Goal: Task Accomplishment & Management: Manage account settings

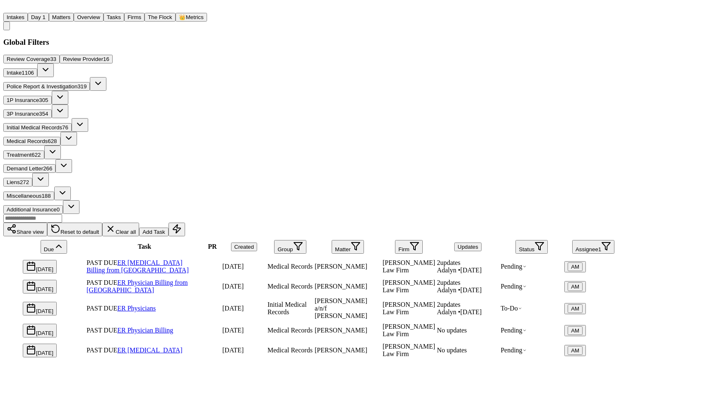
click at [74, 18] on button "Matters" at bounding box center [61, 17] width 25 height 9
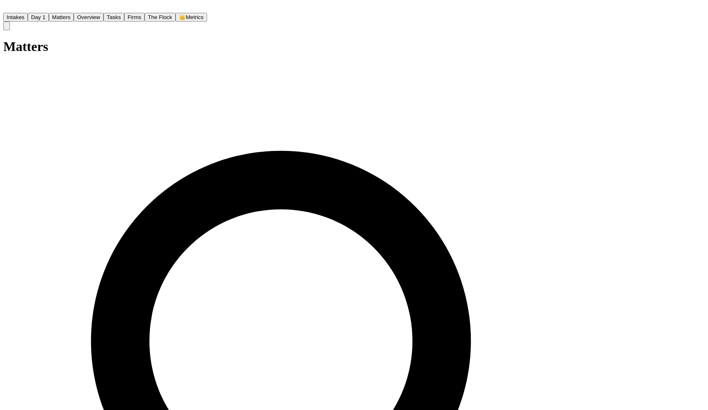
click at [74, 18] on button "Matters" at bounding box center [61, 17] width 25 height 9
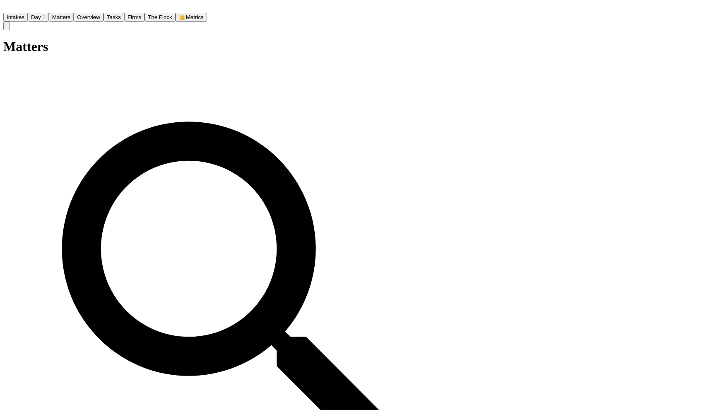
type input "**********"
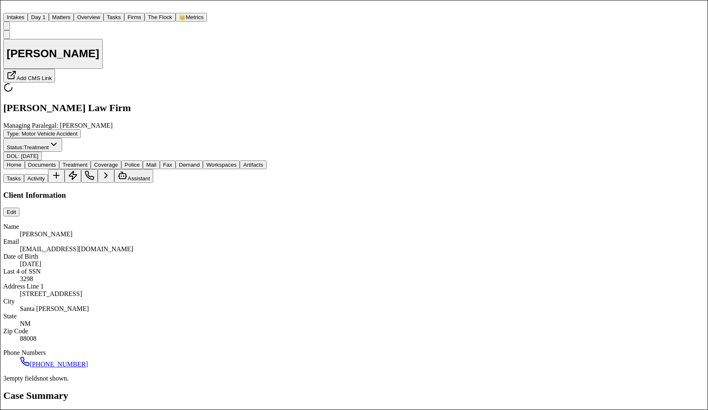
type textarea "*"
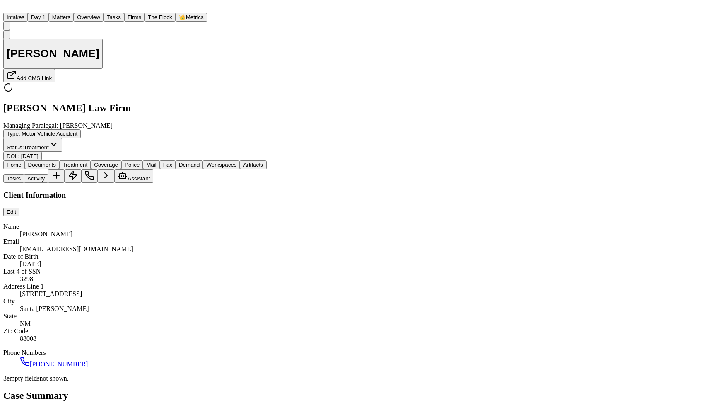
type textarea "*"
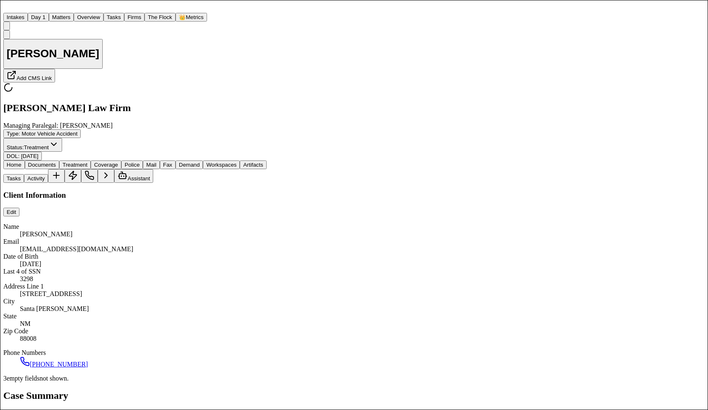
type textarea "*"
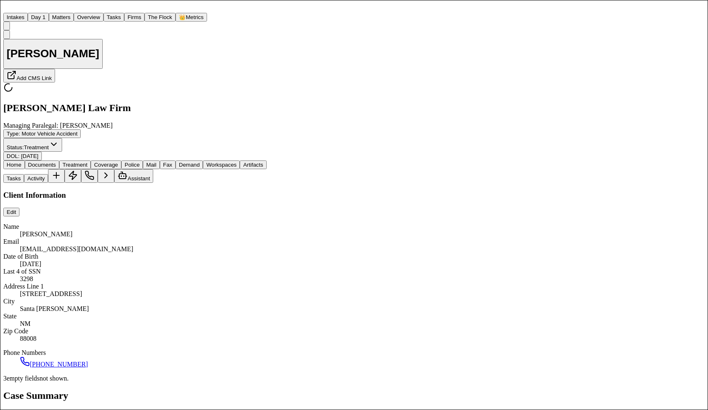
type textarea "*"
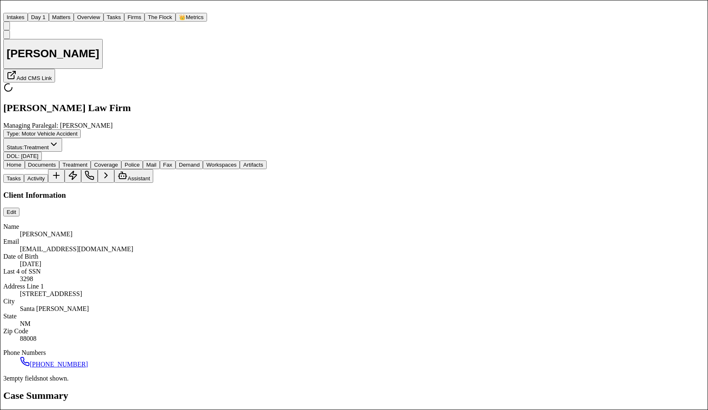
type textarea "*"
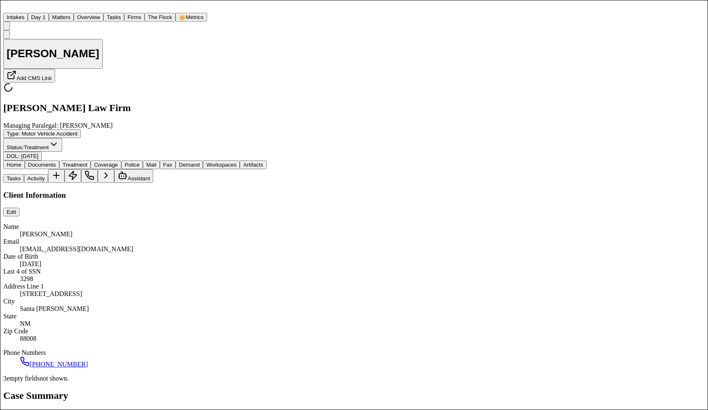
type textarea "*"
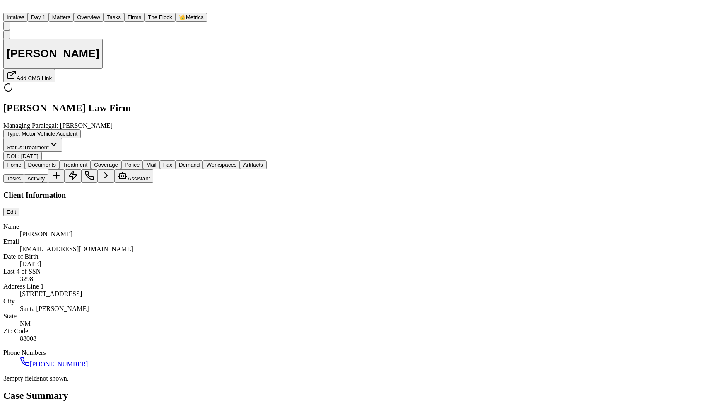
type textarea "*"
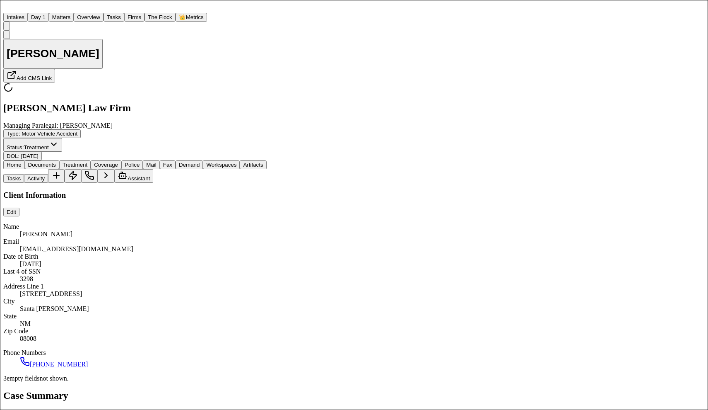
type textarea "*"
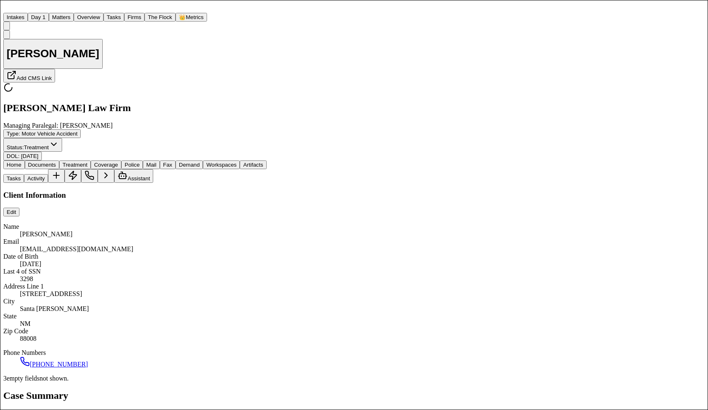
type textarea "*"
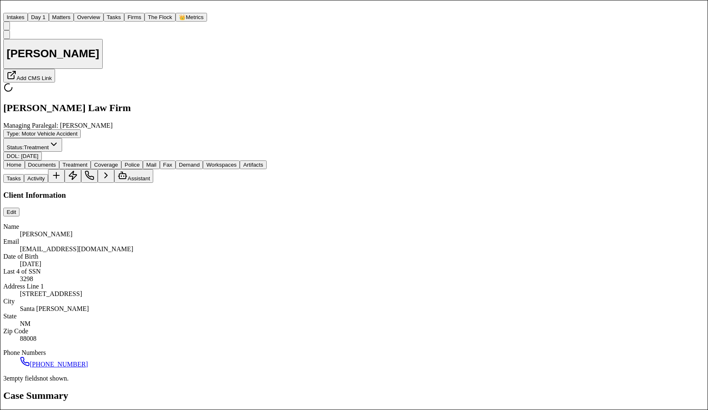
type textarea "*"
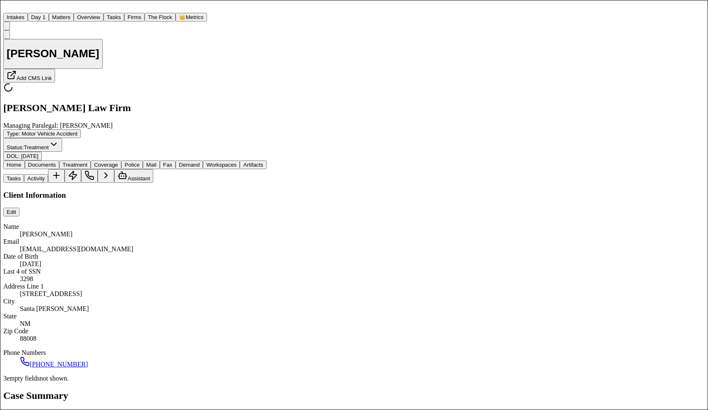
type textarea "*"
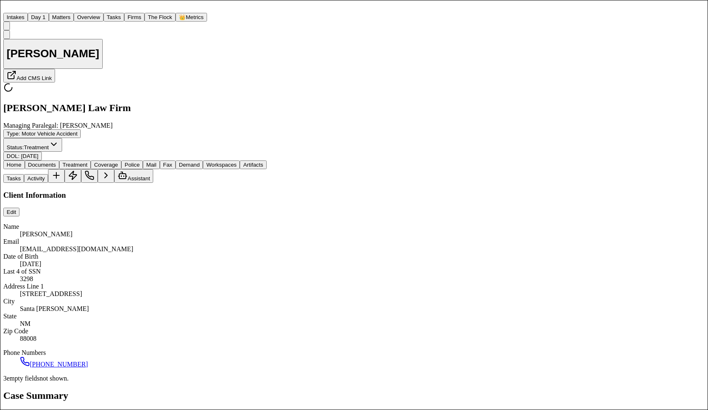
type textarea "*"
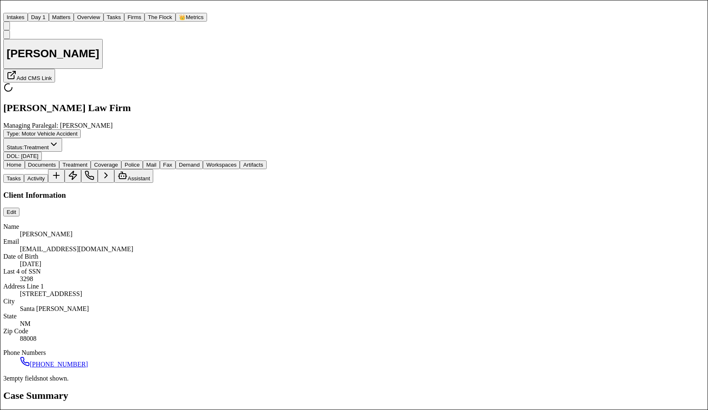
type textarea "*"
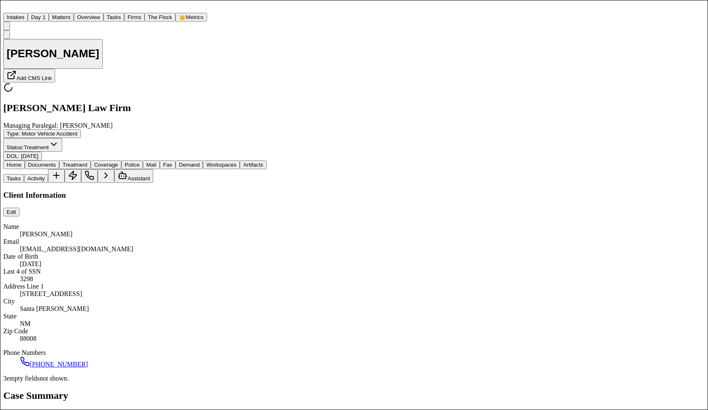
type textarea "*"
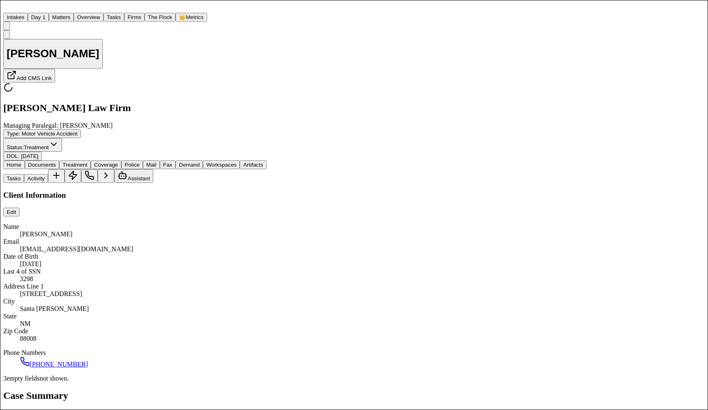
type textarea "*"
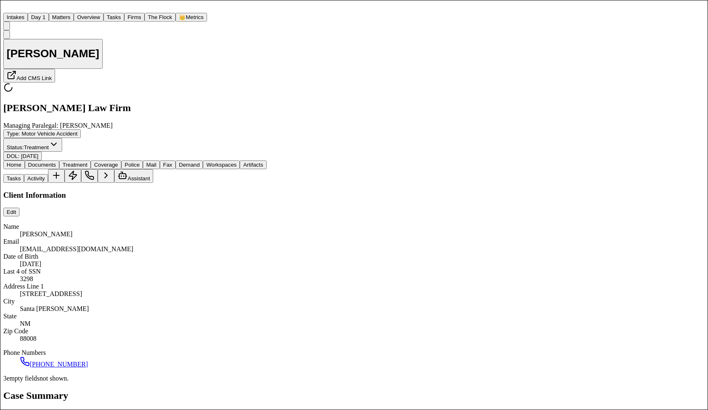
type textarea "*"
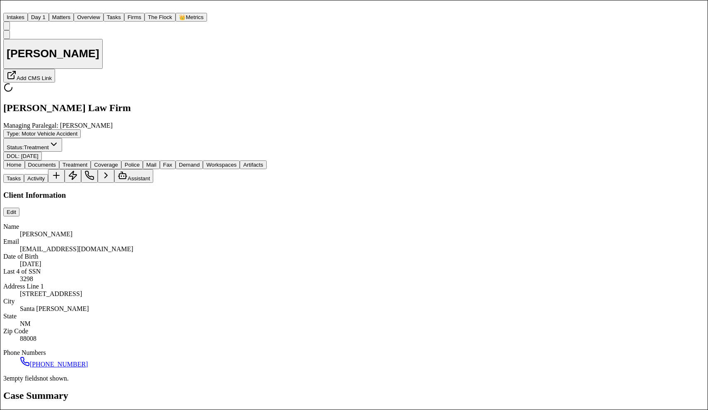
type textarea "*"
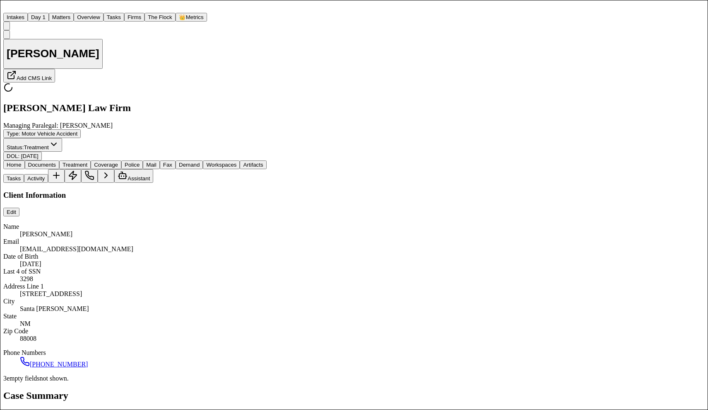
type textarea "*"
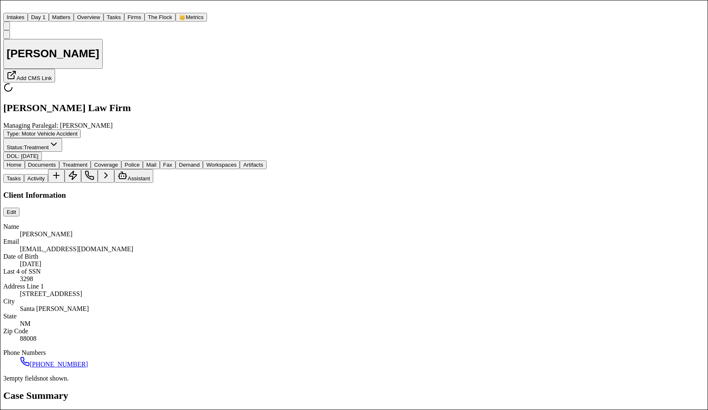
type textarea "*"
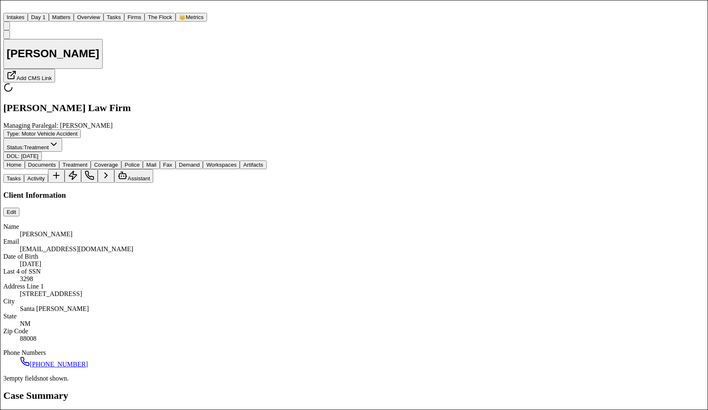
type textarea "*"
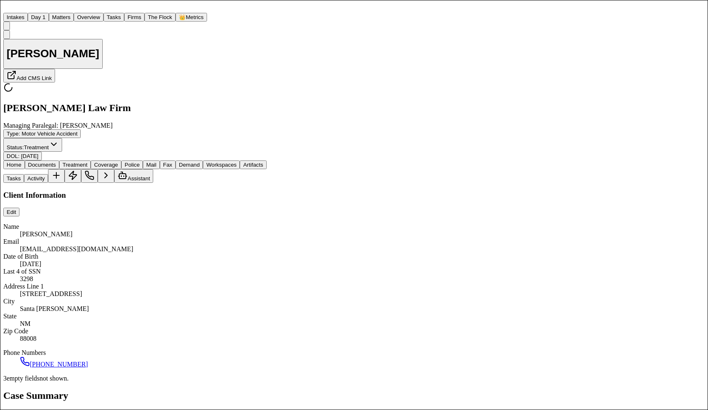
type textarea "*"
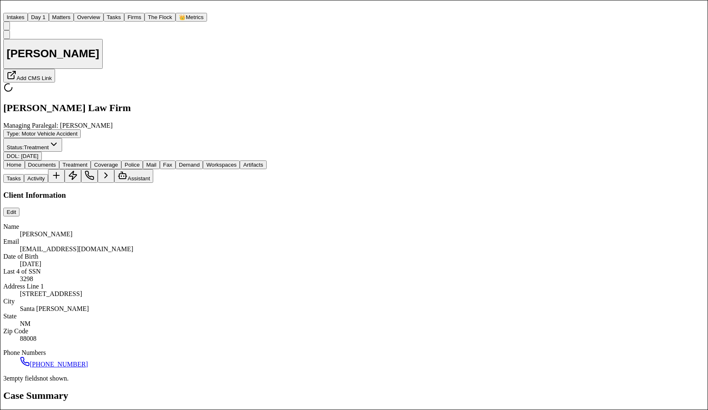
type textarea "*"
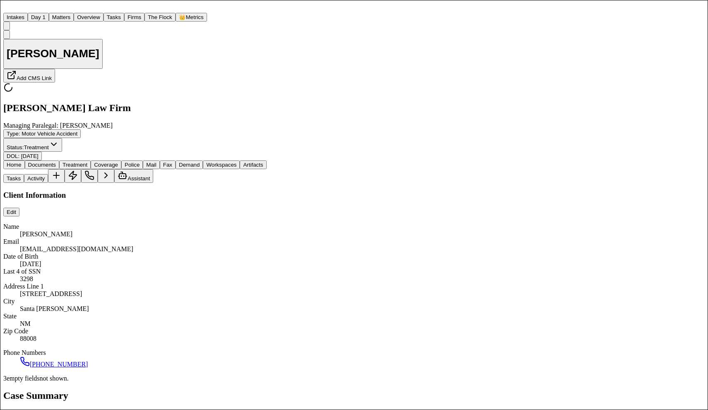
type textarea "*"
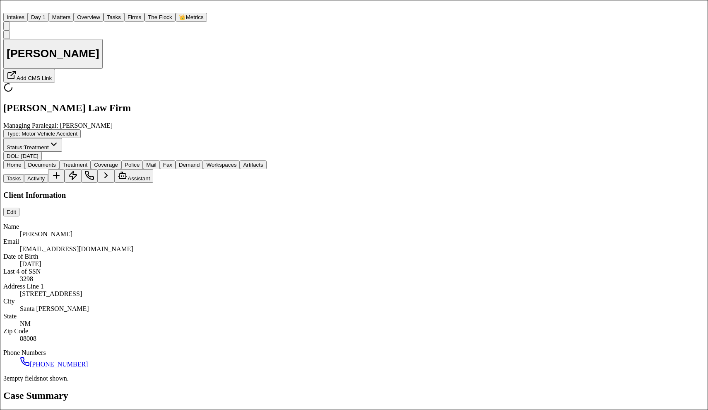
type textarea "*"
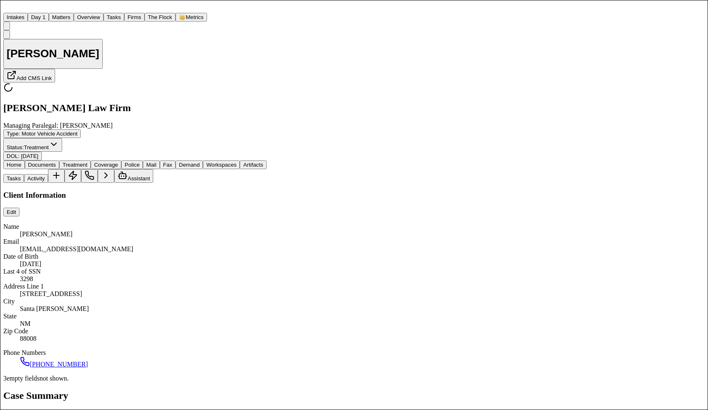
type textarea "*"
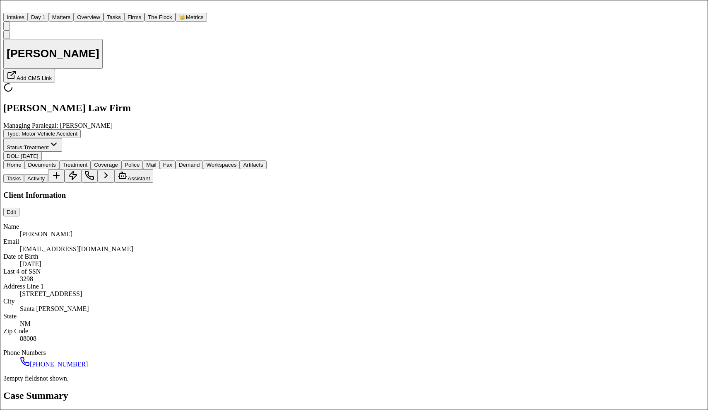
type textarea "*"
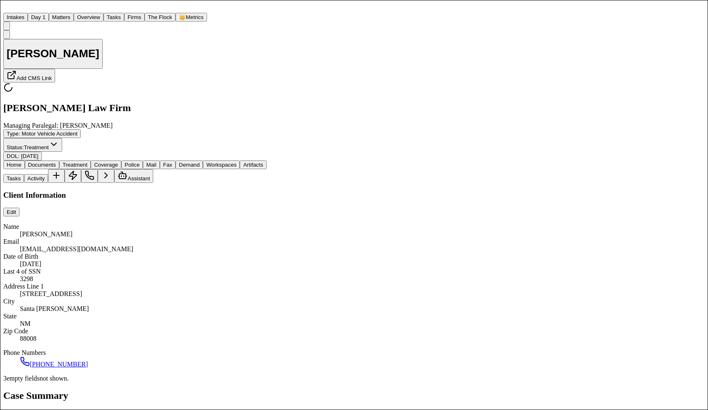
type textarea "*"
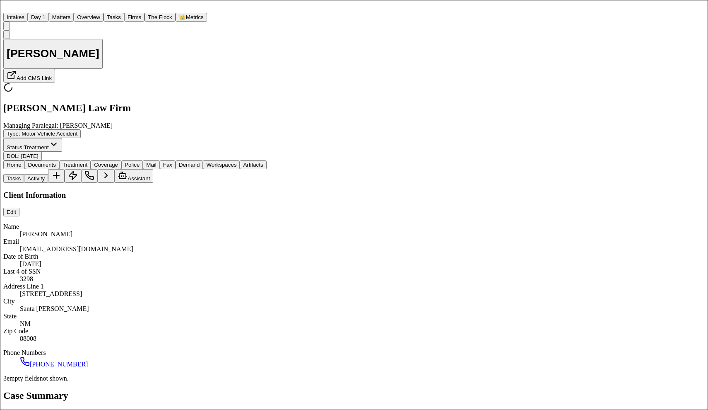
type textarea "*"
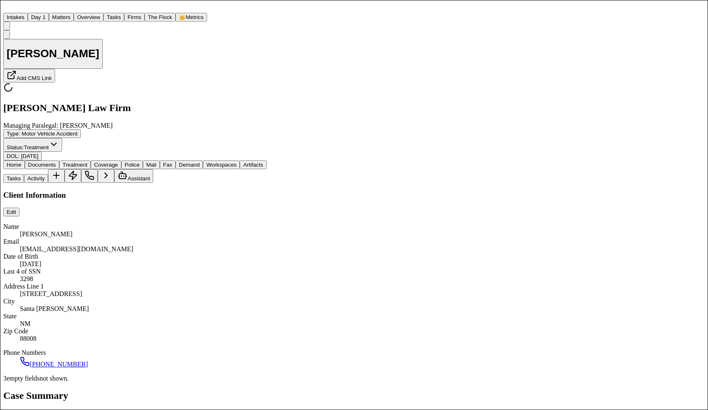
type textarea "*"
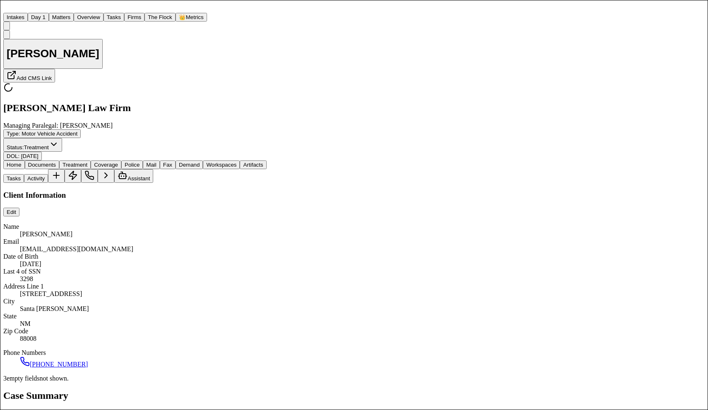
type textarea "*"
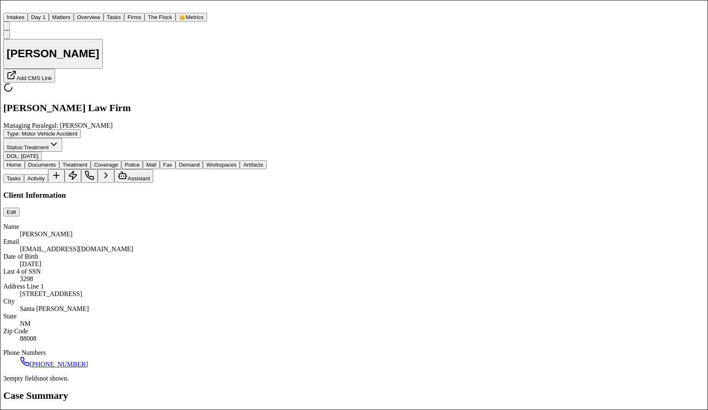
type textarea "*"
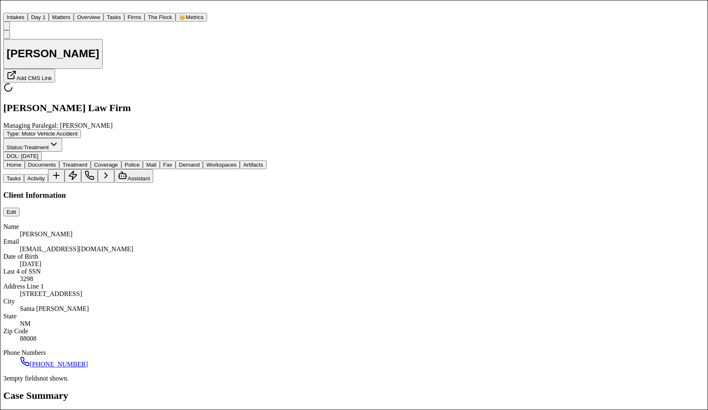
type textarea "*"
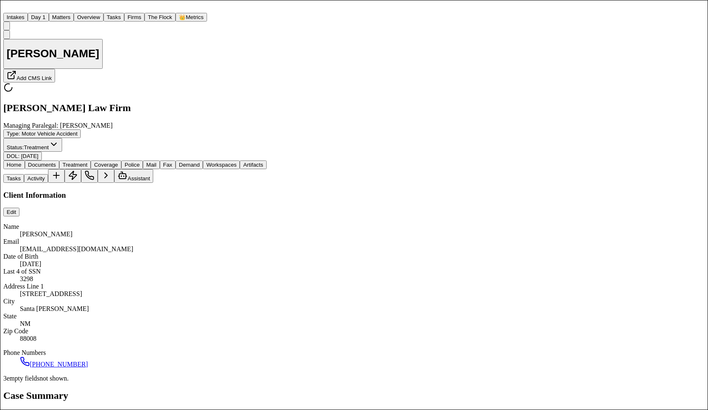
type textarea "*"
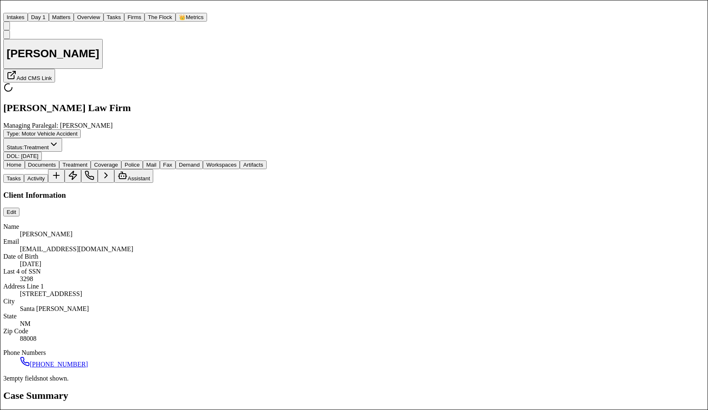
type textarea "*"
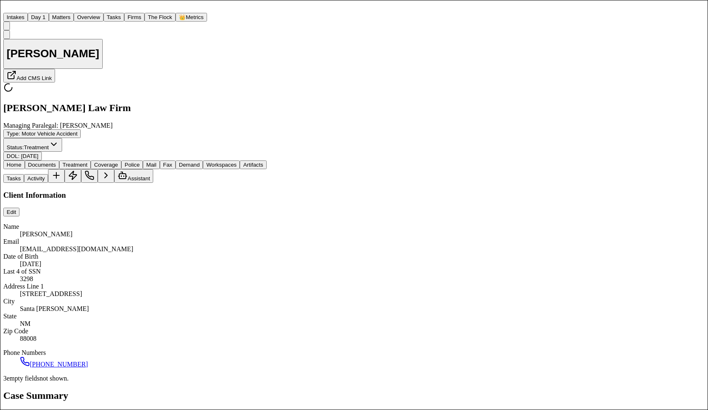
type textarea "*"
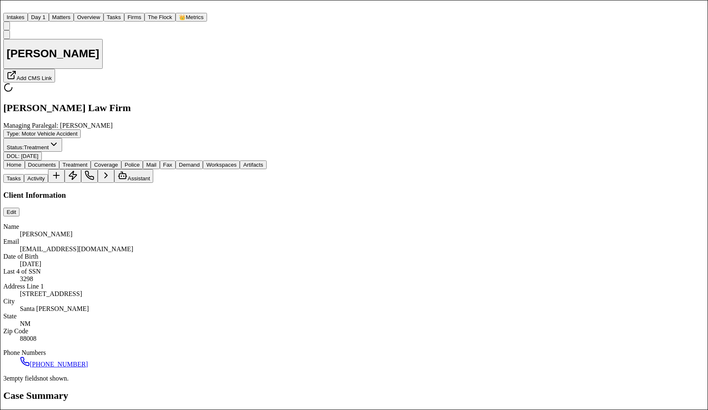
type textarea "*"
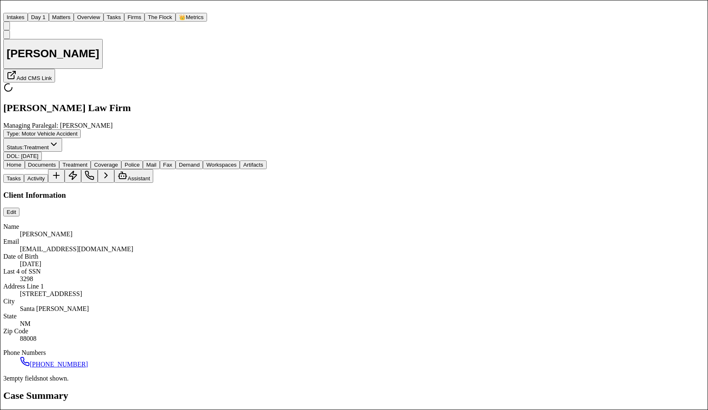
type textarea "*"
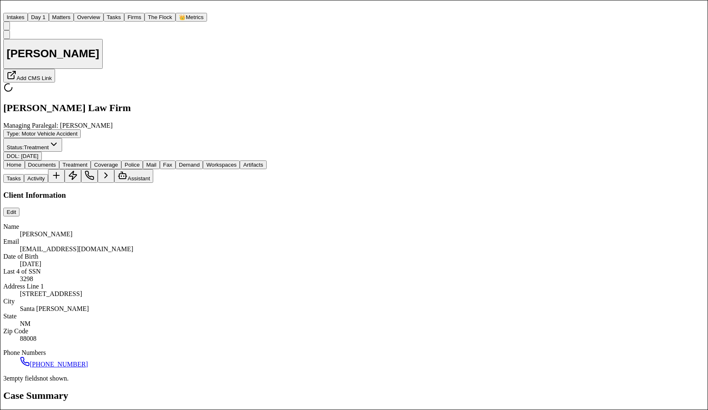
type textarea "*"
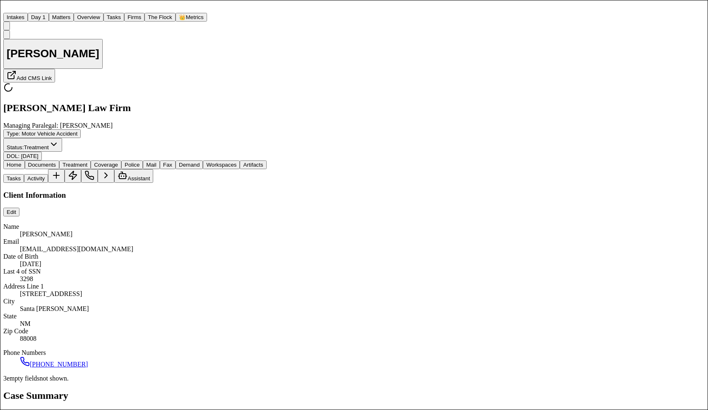
type textarea "*"
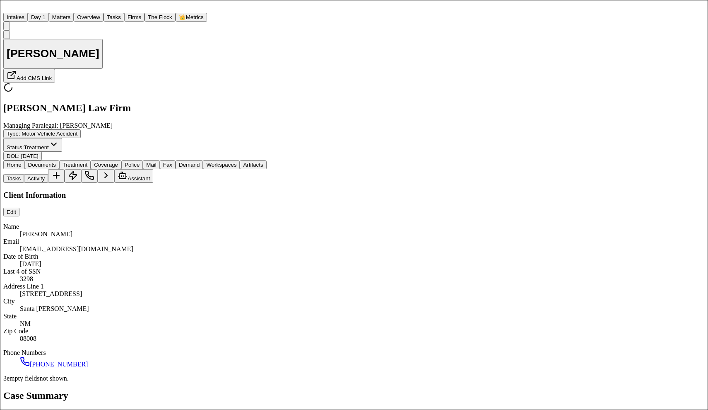
type textarea "*"
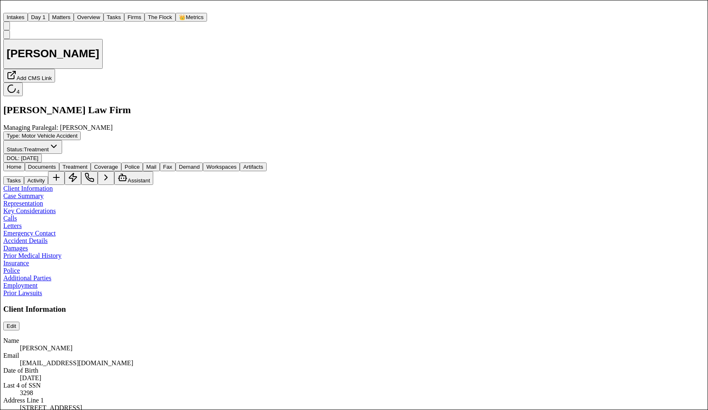
scroll to position [660, 0]
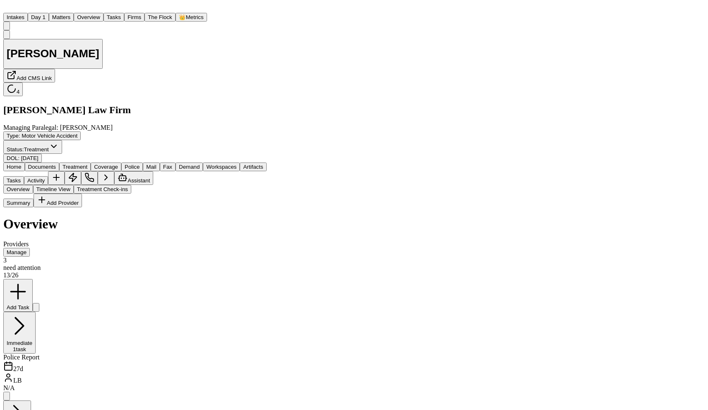
click at [87, 164] on span "Treatment" at bounding box center [75, 167] width 25 height 6
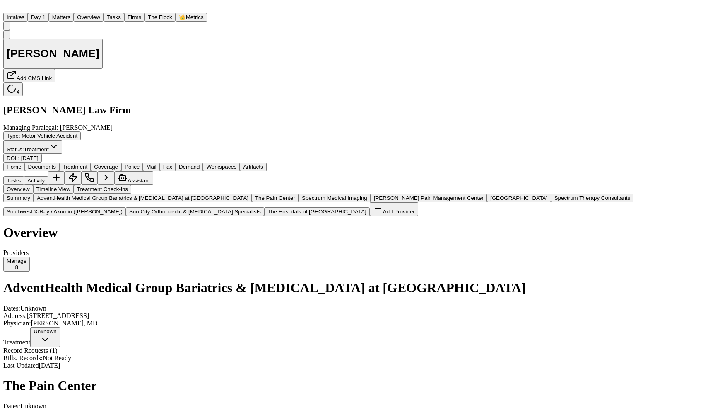
scroll to position [2831, 0]
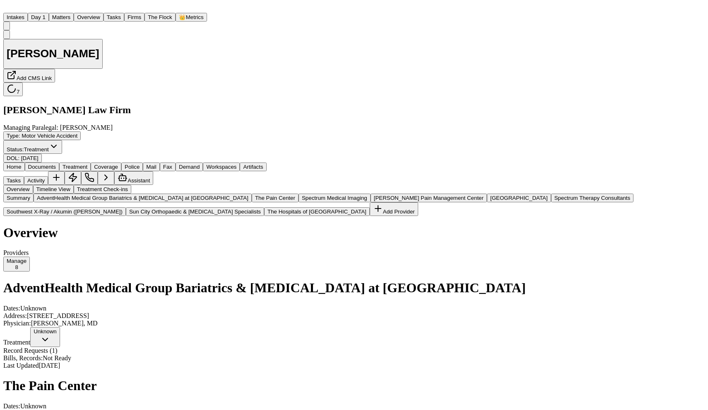
click at [129, 214] on span "Sun City Orthopaedic & [MEDICAL_DATA] Specialists" at bounding box center [195, 211] width 132 height 6
click at [267, 214] on span "The Hospitals of [GEOGRAPHIC_DATA]" at bounding box center [316, 211] width 99 height 6
